Goal: Task Accomplishment & Management: Use online tool/utility

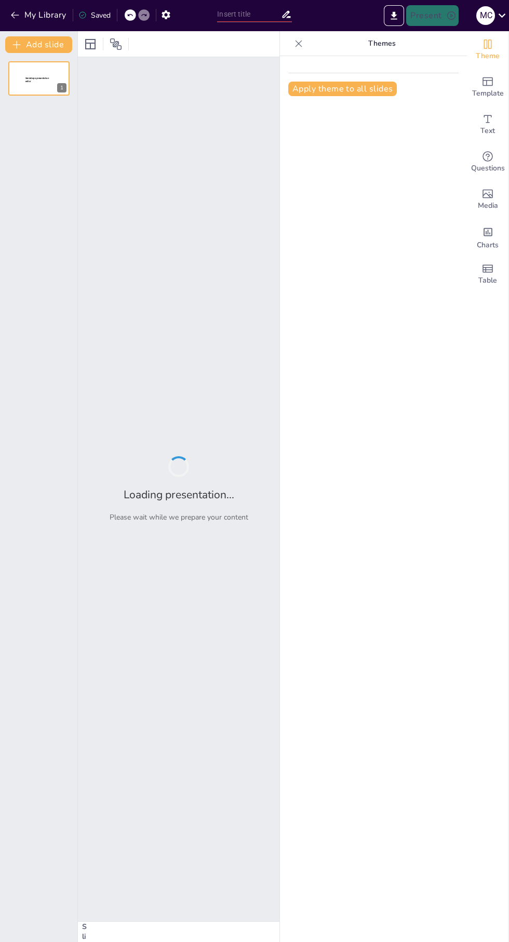
type input "Fundamentos del Desarrollo: Una Introducción"
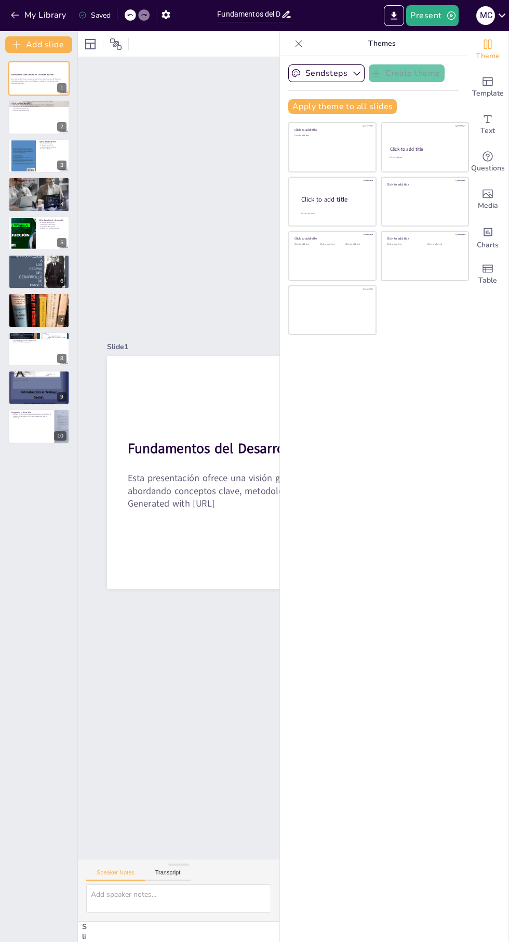
click at [402, 891] on div "Sendsteps Create theme Apply theme to all slides Click to add title Click to ad…" at bounding box center [373, 499] width 187 height 886
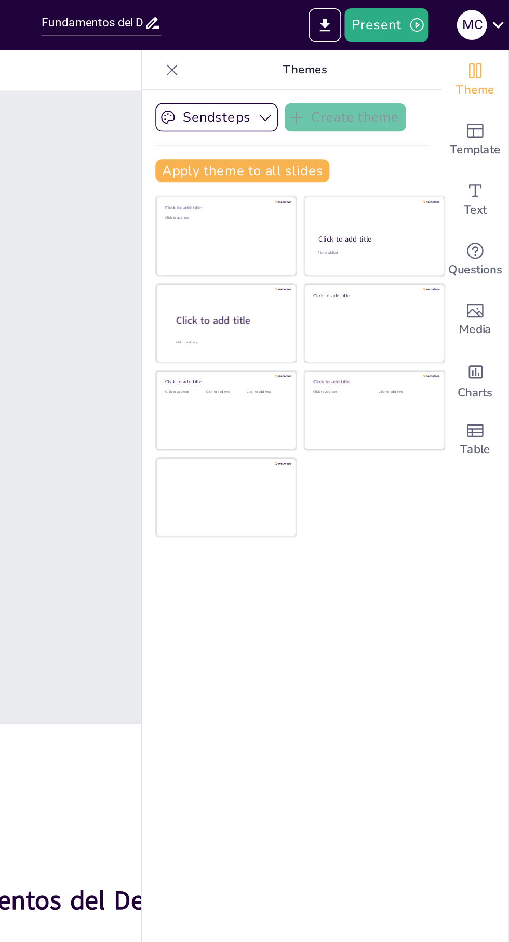
click at [395, 18] on icon "Export to PowerPoint" at bounding box center [394, 15] width 6 height 8
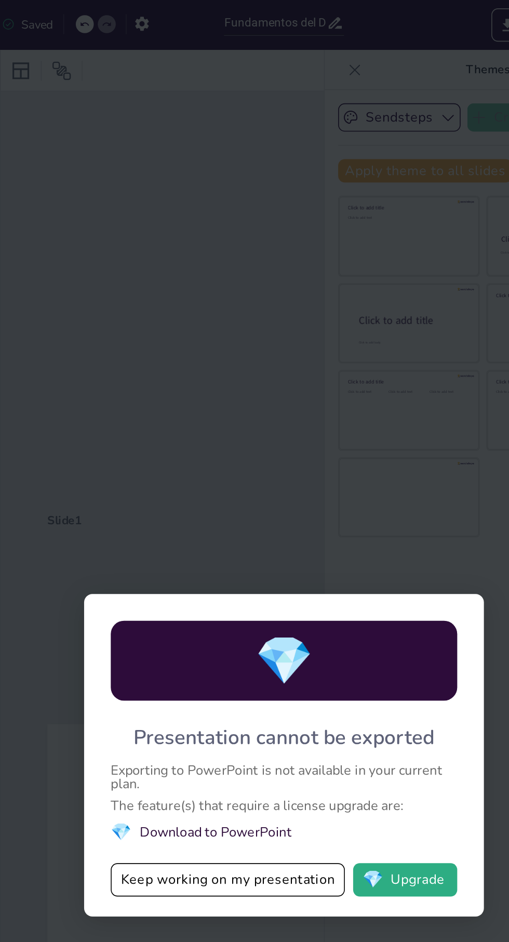
click at [254, 558] on button "Keep working on my presentation" at bounding box center [220, 548] width 146 height 21
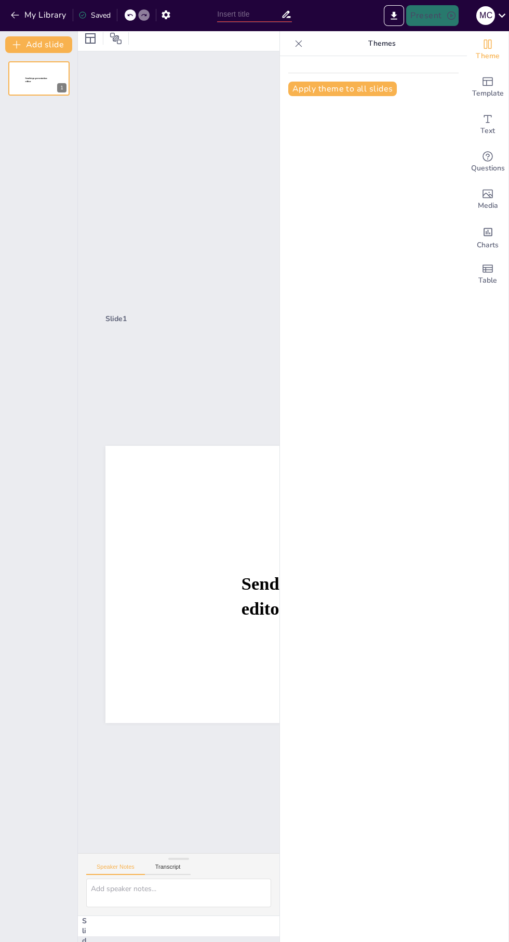
scroll to position [0, 3]
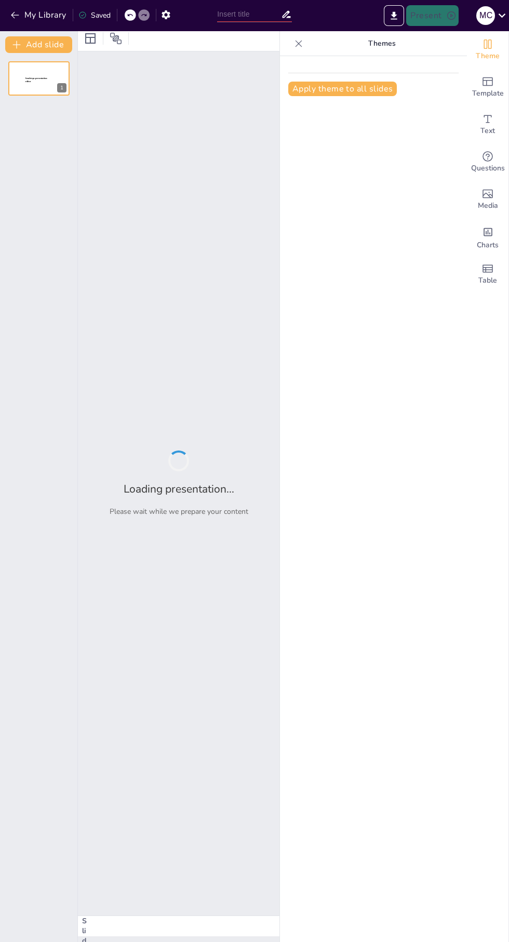
type input "Fundamentos del Desarrollo: Una Introducción"
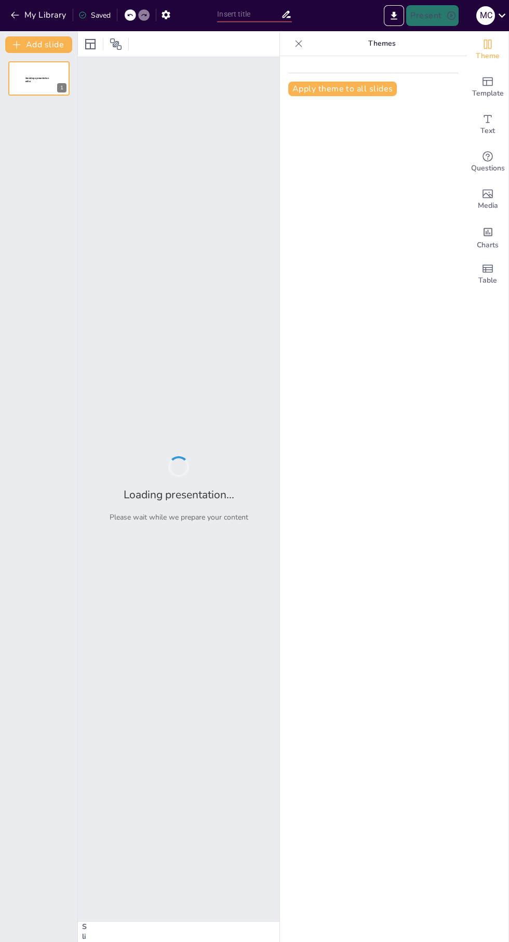
type input "Fundamentos del Desarrollo: Una Introducción"
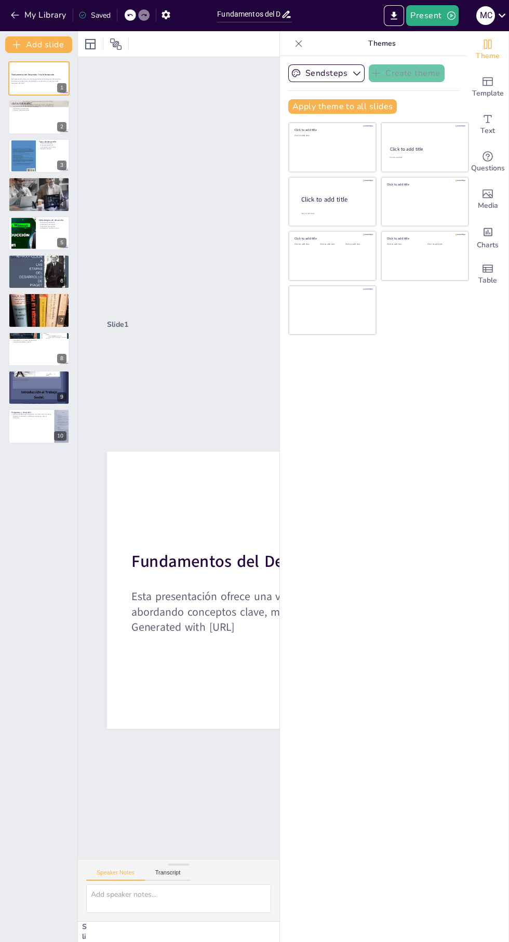
scroll to position [59, 0]
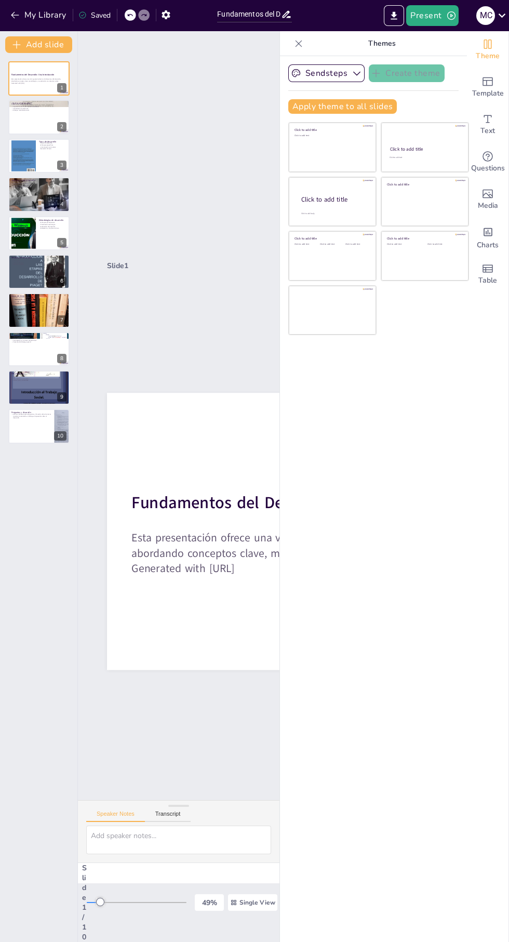
click at [83, 21] on div "Saved" at bounding box center [91, 14] width 37 height 19
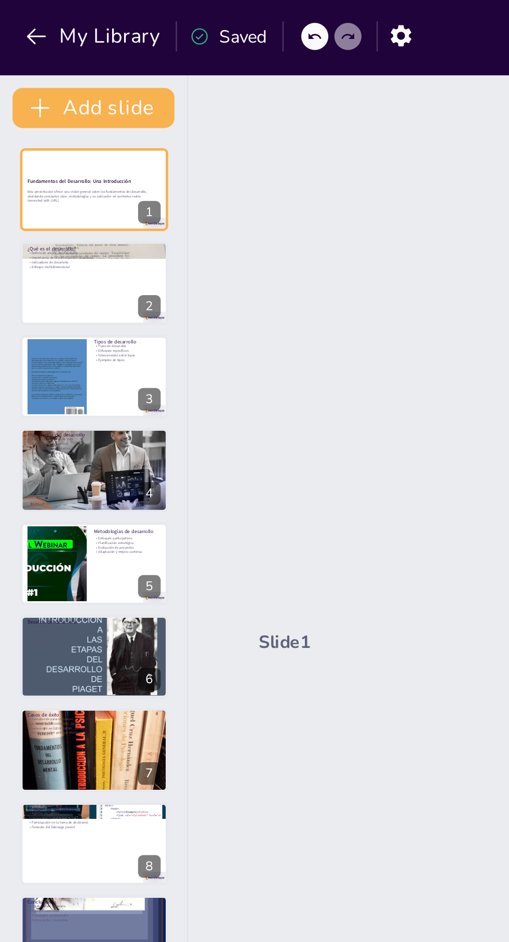
click at [87, 18] on div "Saved" at bounding box center [94, 15] width 32 height 10
click at [166, 20] on button "button" at bounding box center [165, 14] width 19 height 19
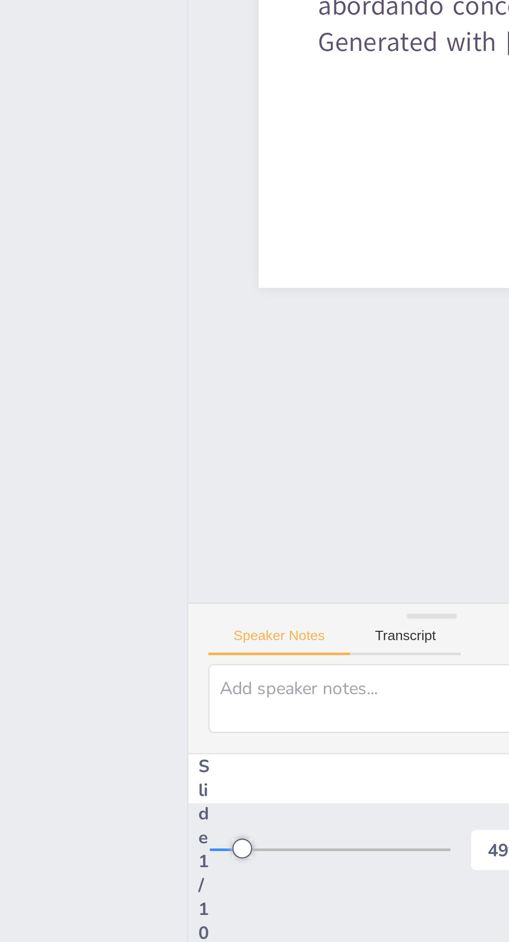
scroll to position [0, 0]
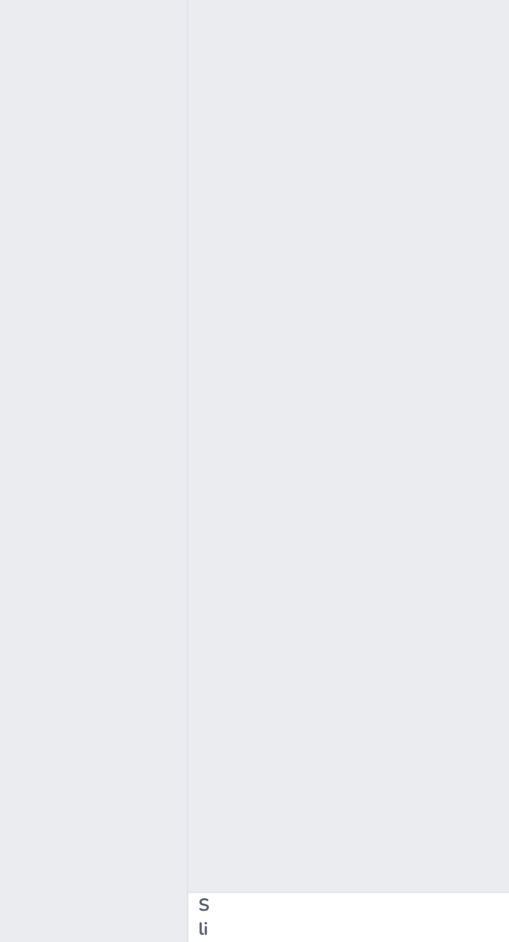
type input "Fundamentos del Desarrollo: Una Introducción"
